Goal: Check status

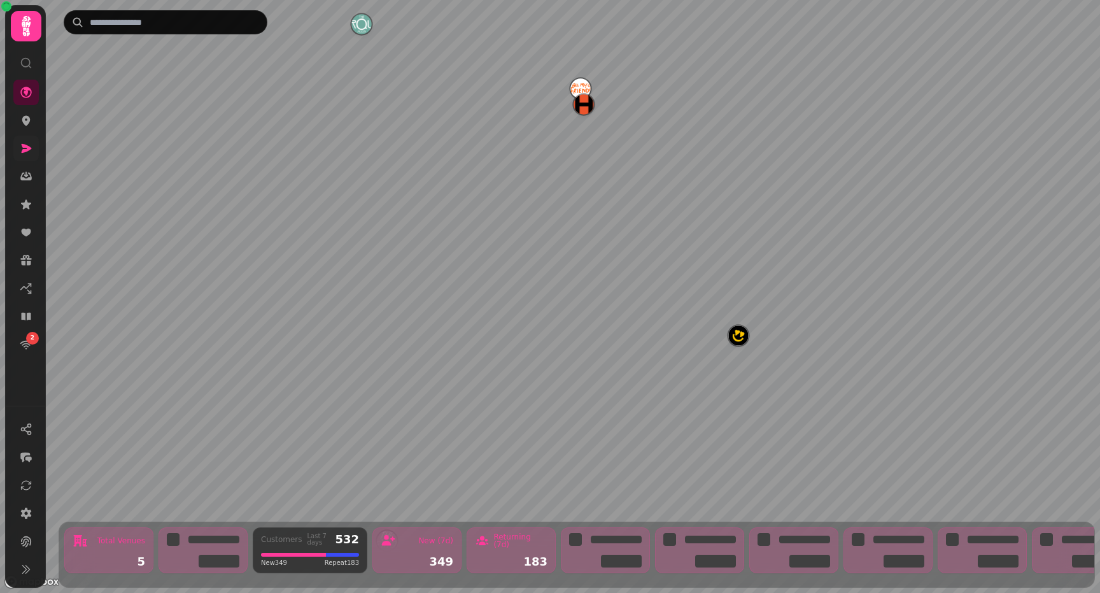
click at [19, 151] on link at bounding box center [25, 148] width 25 height 25
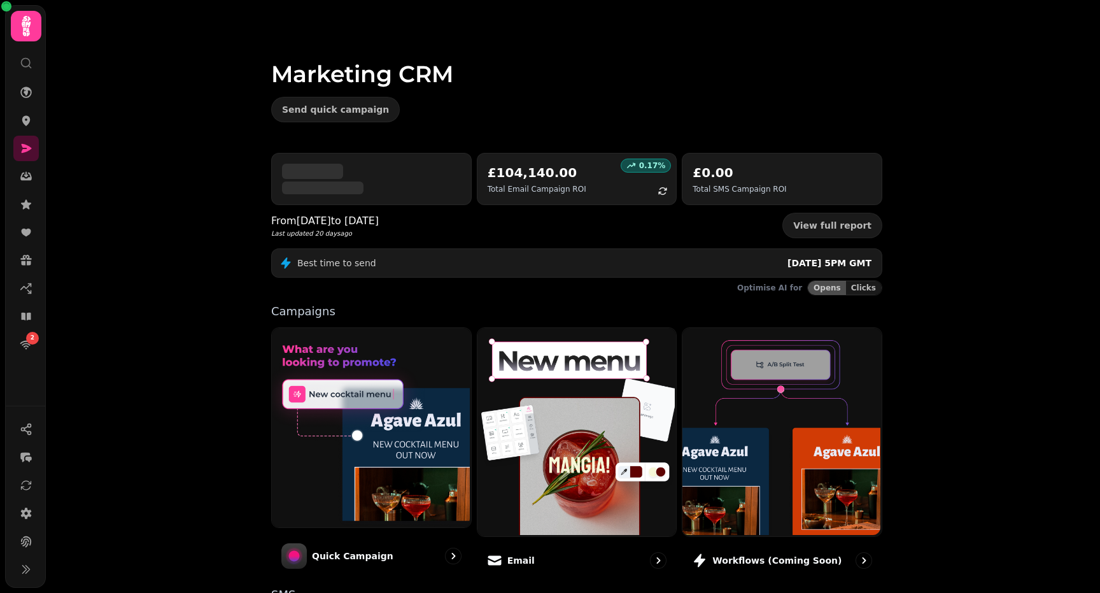
scroll to position [202, 0]
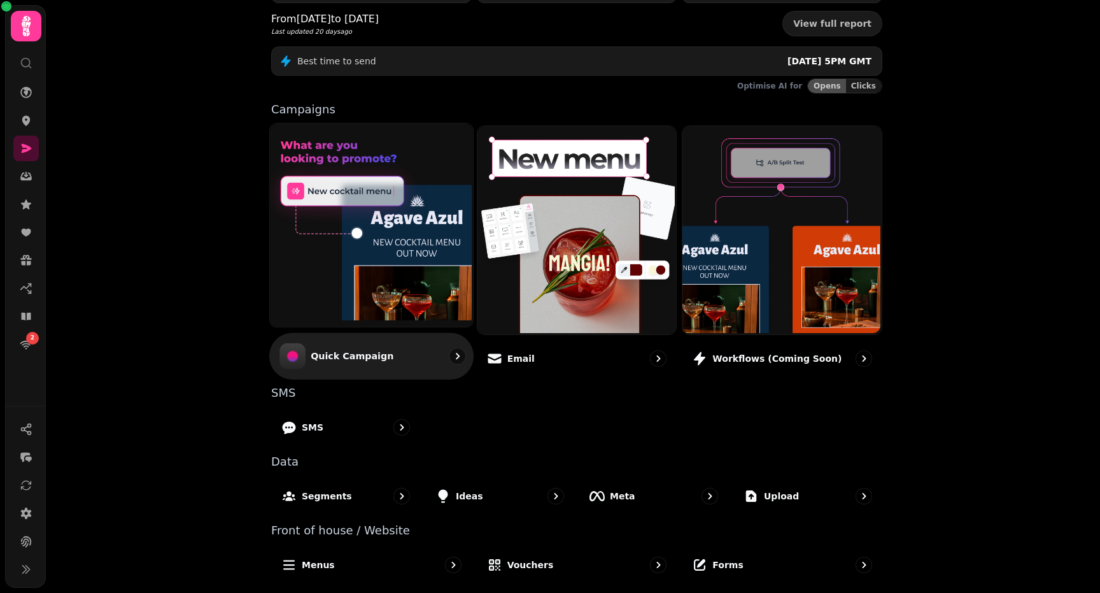
click at [407, 358] on div "Quick Campaign" at bounding box center [371, 355] width 204 height 46
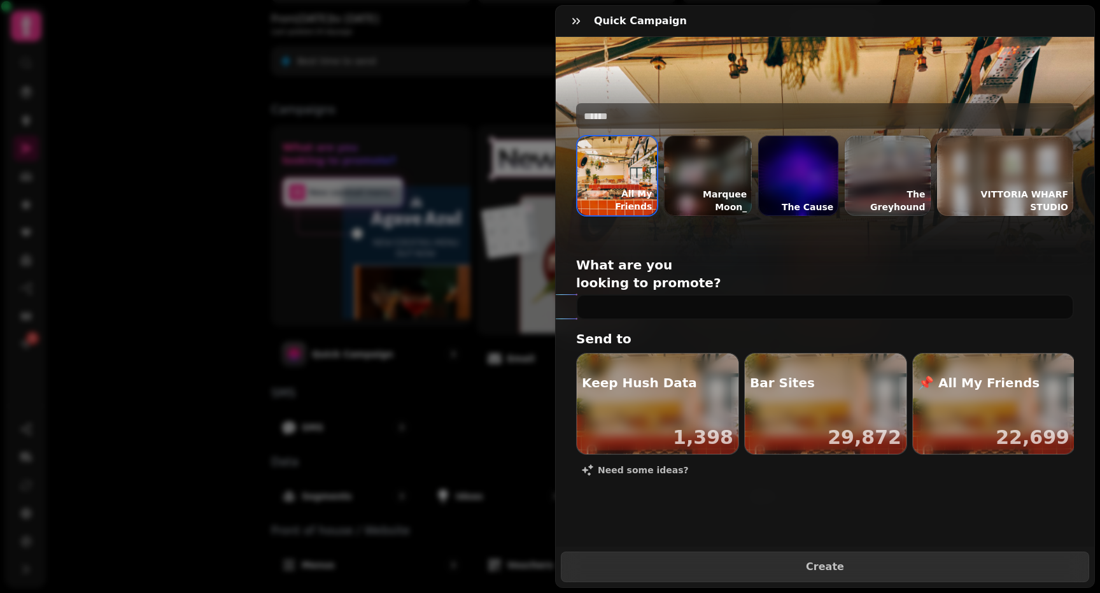
click at [165, 333] on div "Quick Campaign All My Friends All My Friends Marquee Moon_ The Cause The Greyho…" at bounding box center [550, 306] width 1100 height 572
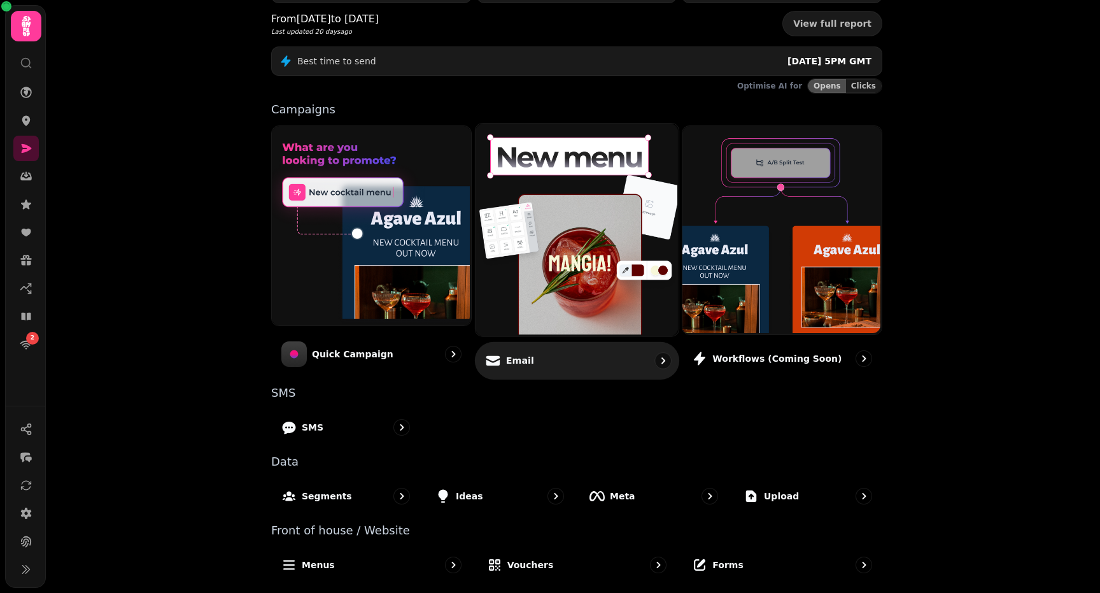
click at [578, 354] on div "Email" at bounding box center [577, 360] width 204 height 38
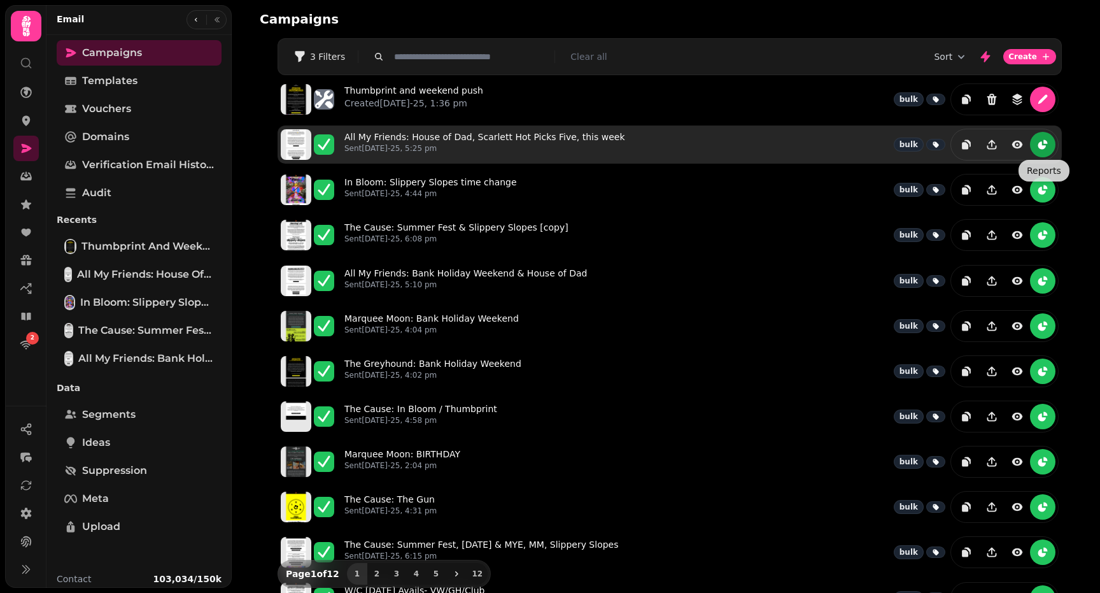
click at [1046, 150] on icon "reports" at bounding box center [1042, 144] width 13 height 13
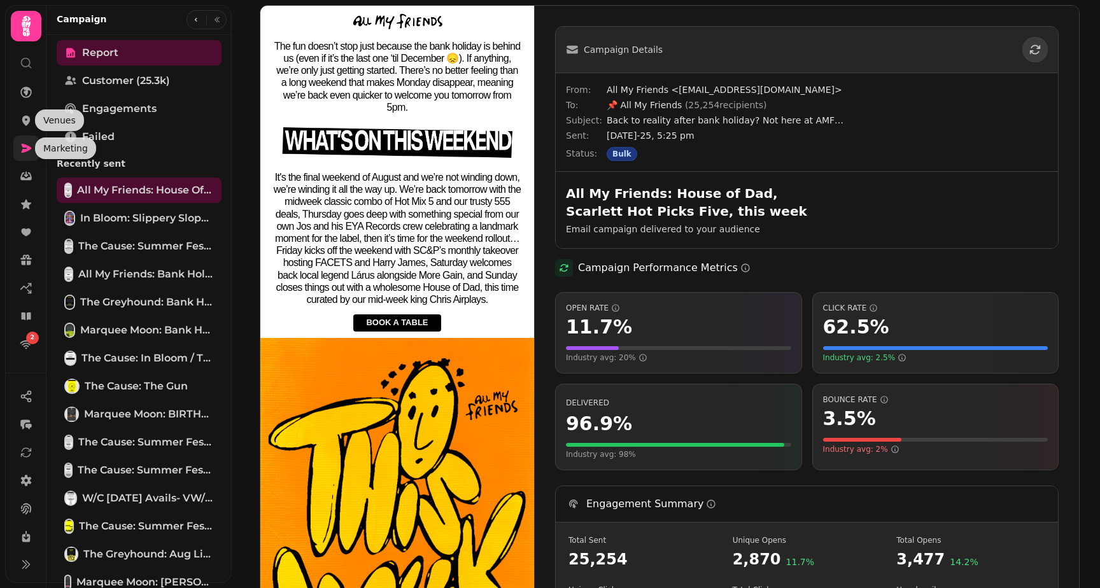
click at [27, 146] on icon at bounding box center [27, 148] width 10 height 9
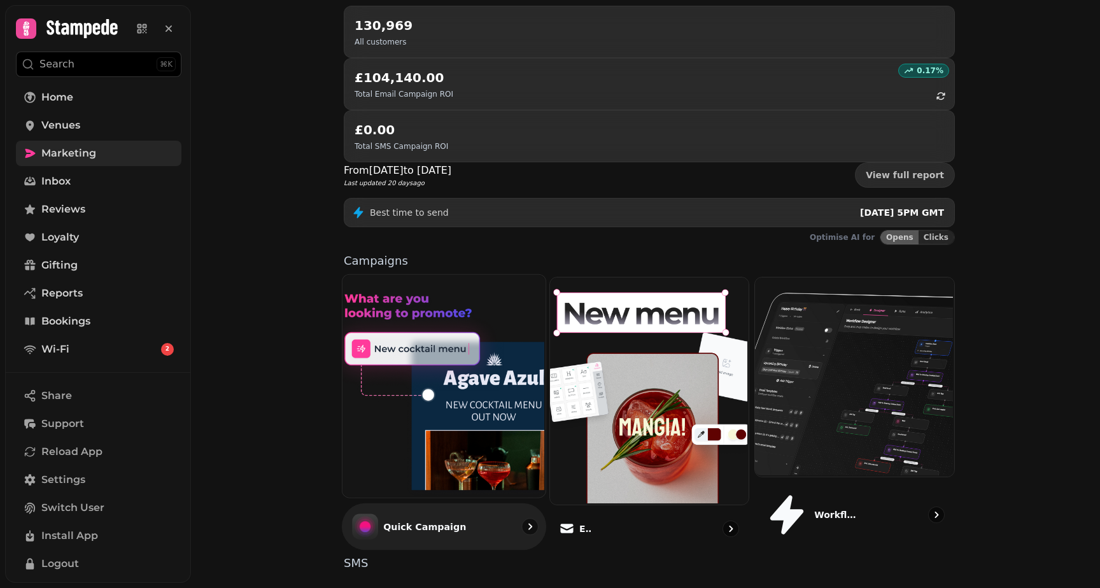
scroll to position [152, 0]
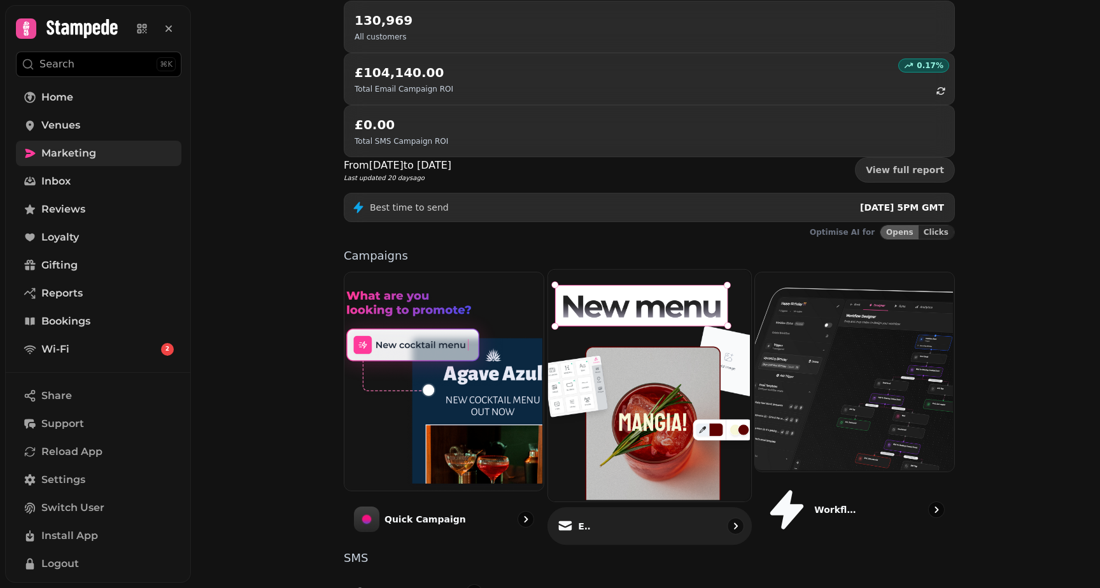
click at [625, 507] on div "Email" at bounding box center [649, 526] width 204 height 38
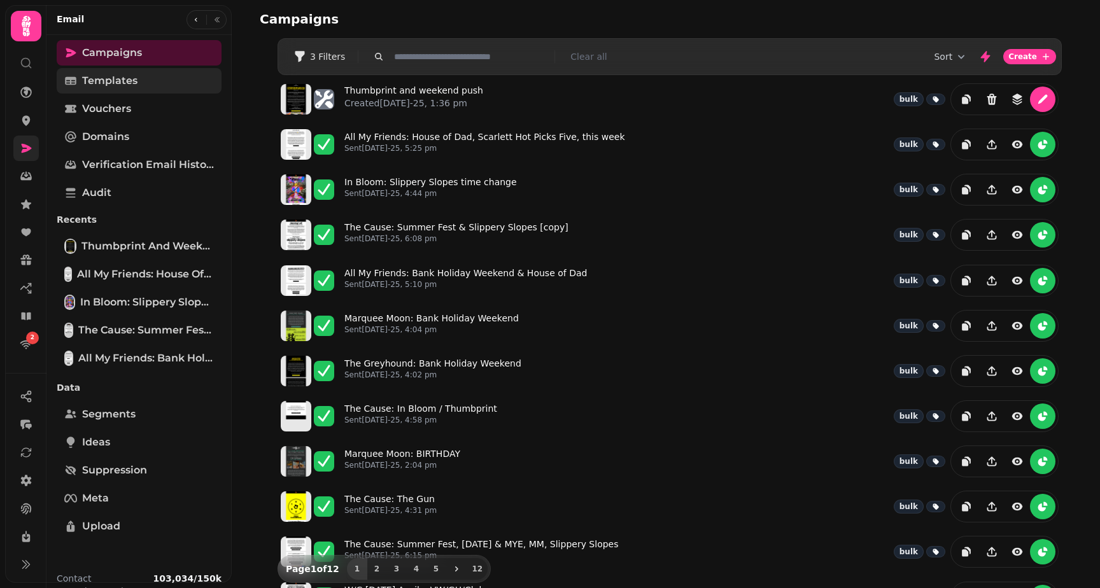
click at [133, 91] on link "Templates" at bounding box center [139, 80] width 165 height 25
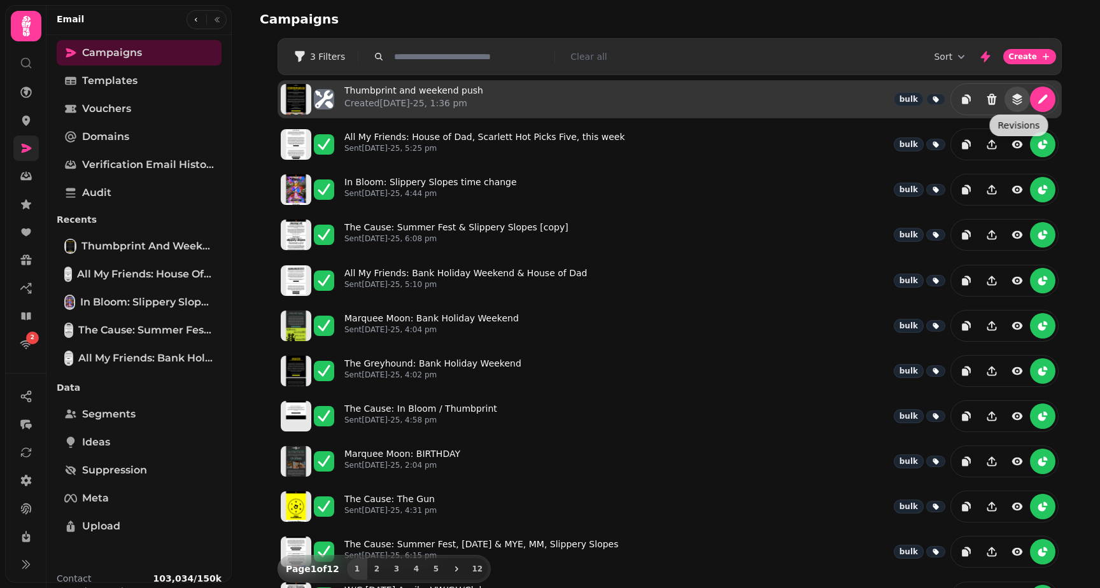
click at [1015, 99] on icon "revisions" at bounding box center [1017, 99] width 13 height 13
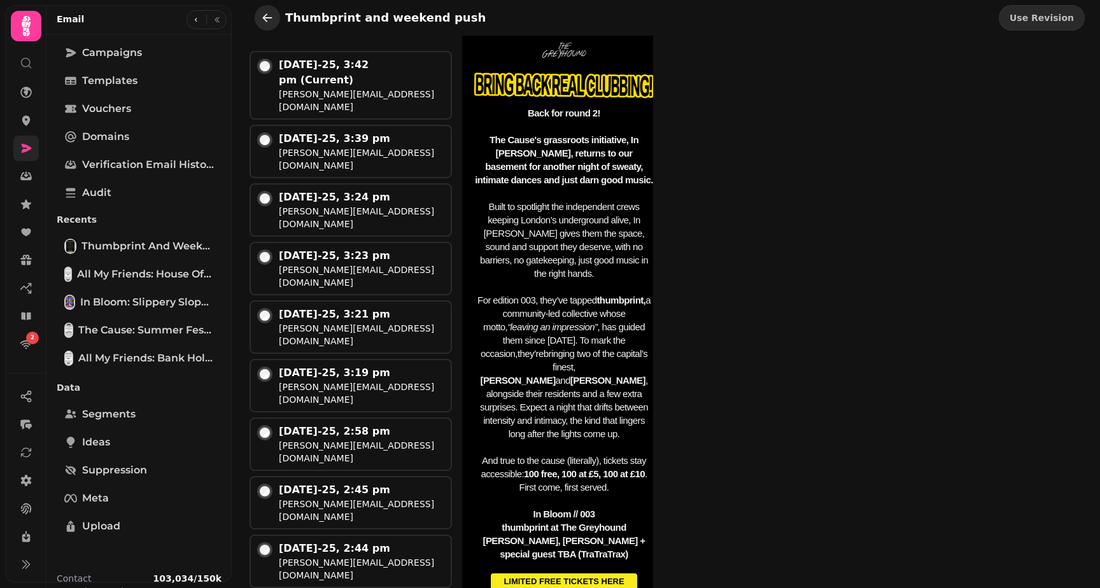
click at [265, 17] on icon "go back" at bounding box center [268, 17] width 10 height 8
